Goal: Complete application form

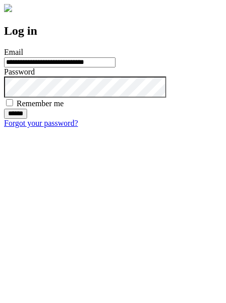
type input "**********"
click at [27, 119] on input "******" at bounding box center [15, 114] width 23 height 10
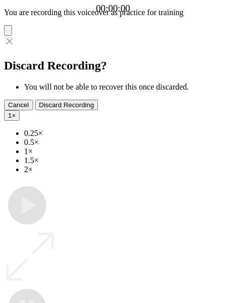
type input "**********"
